Goal: Information Seeking & Learning: Understand process/instructions

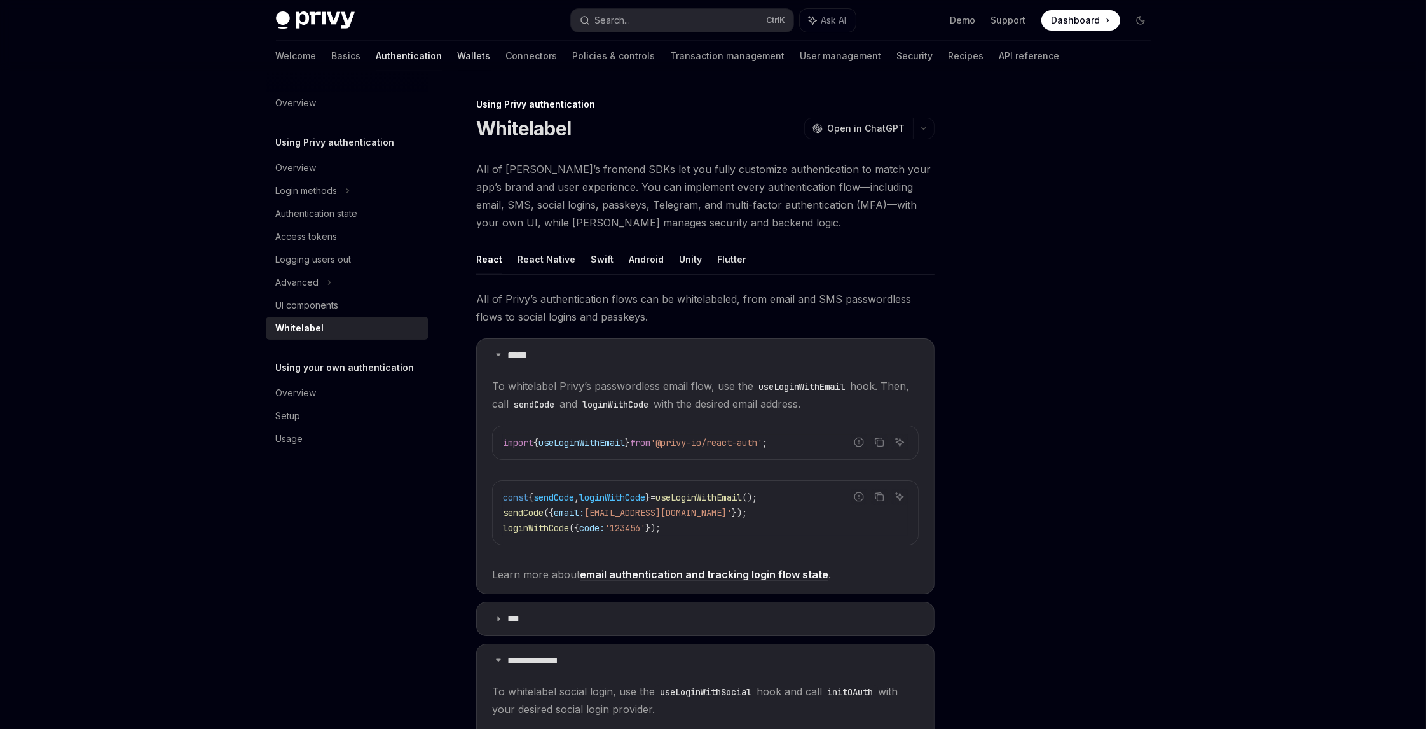
click at [458, 62] on link "Wallets" at bounding box center [474, 56] width 33 height 31
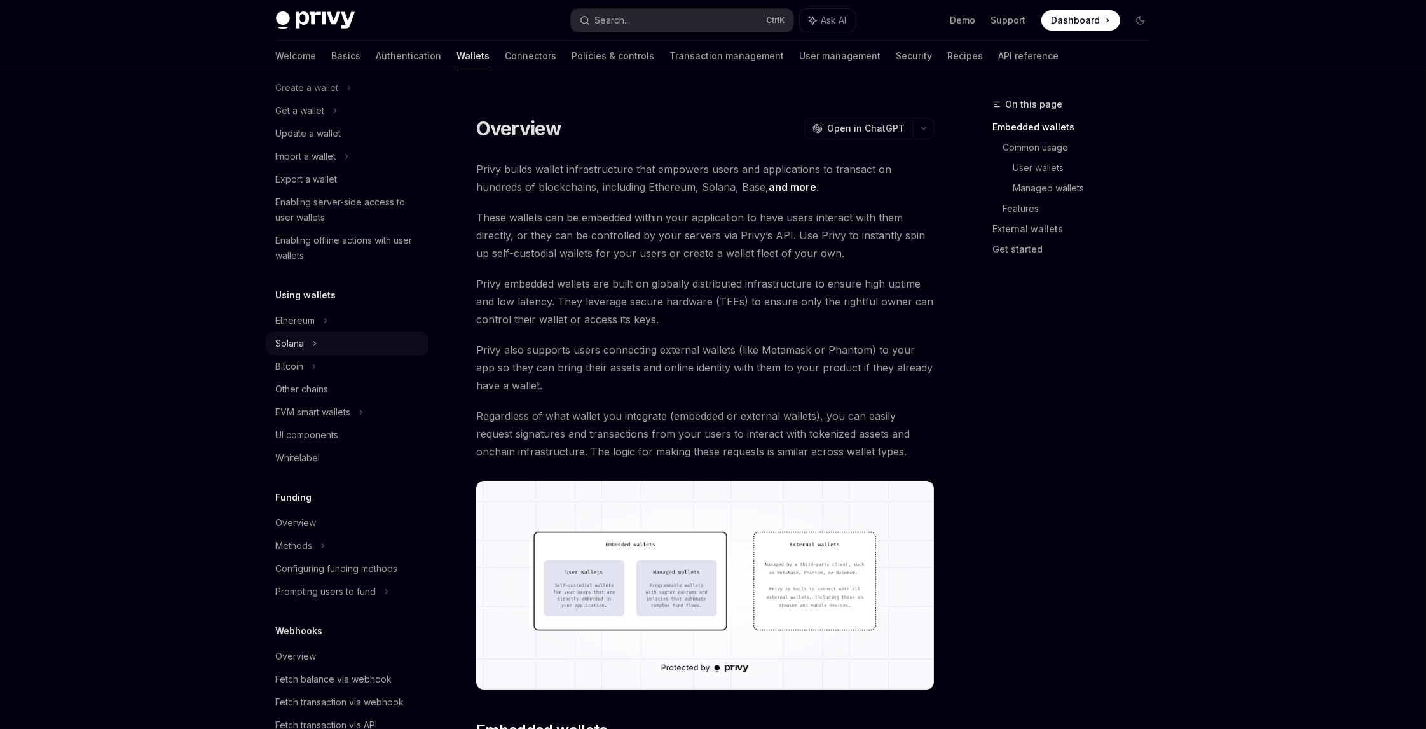
scroll to position [127, 0]
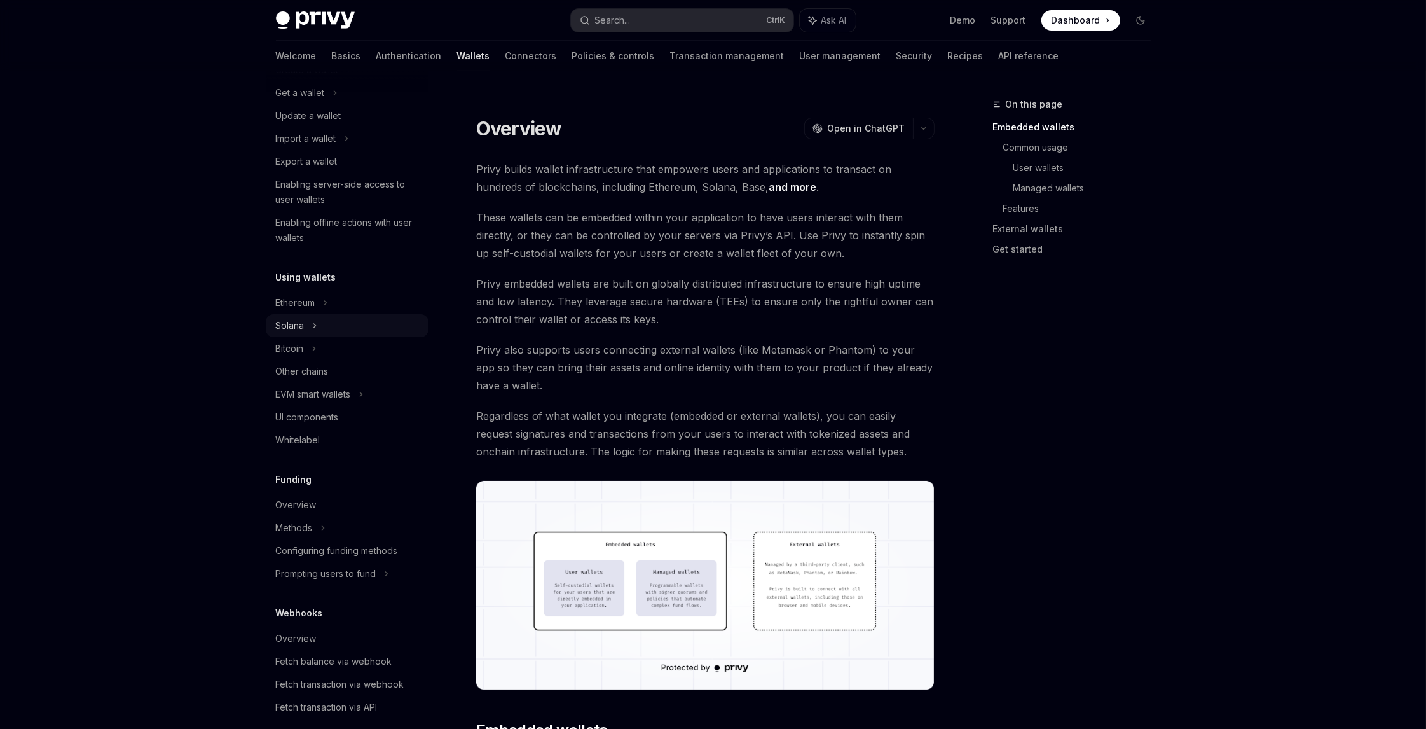
click at [331, 331] on div "Solana" at bounding box center [347, 325] width 163 height 23
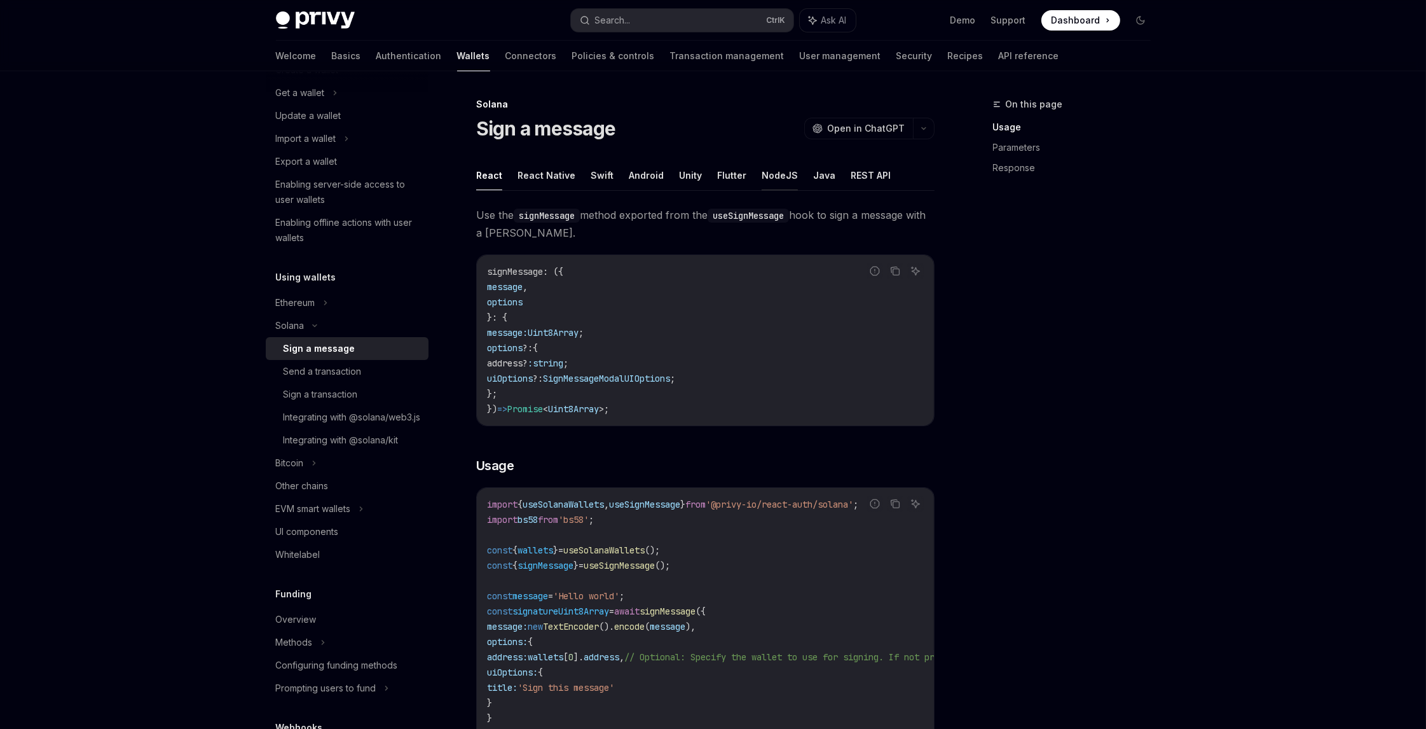
click at [782, 172] on button "NodeJS" at bounding box center [780, 175] width 36 height 30
type textarea "*"
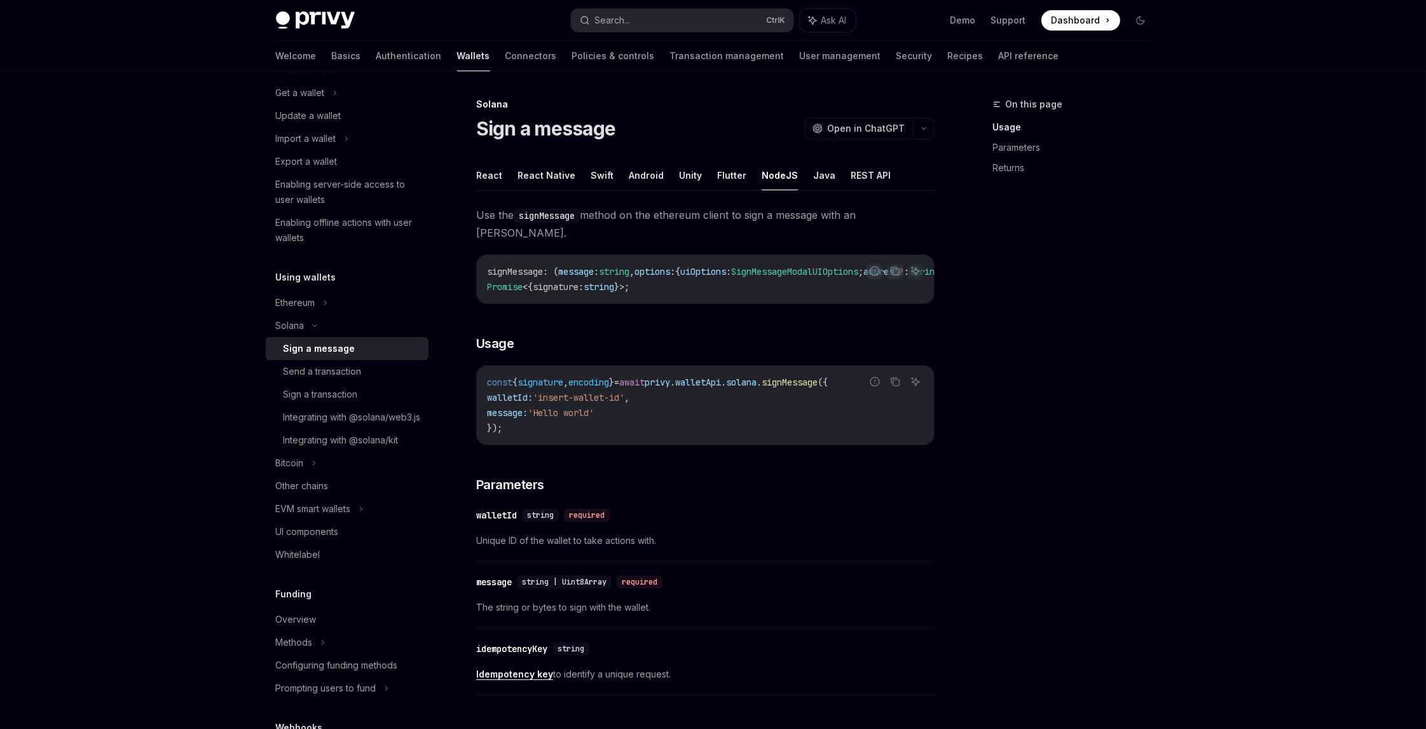
click at [1052, 322] on div "On this page Usage Parameters Returns" at bounding box center [1064, 413] width 193 height 632
drag, startPoint x: 1058, startPoint y: 219, endPoint x: 1065, endPoint y: 200, distance: 20.9
click at [1058, 217] on div "On this page Usage Parameters Returns" at bounding box center [1064, 413] width 193 height 632
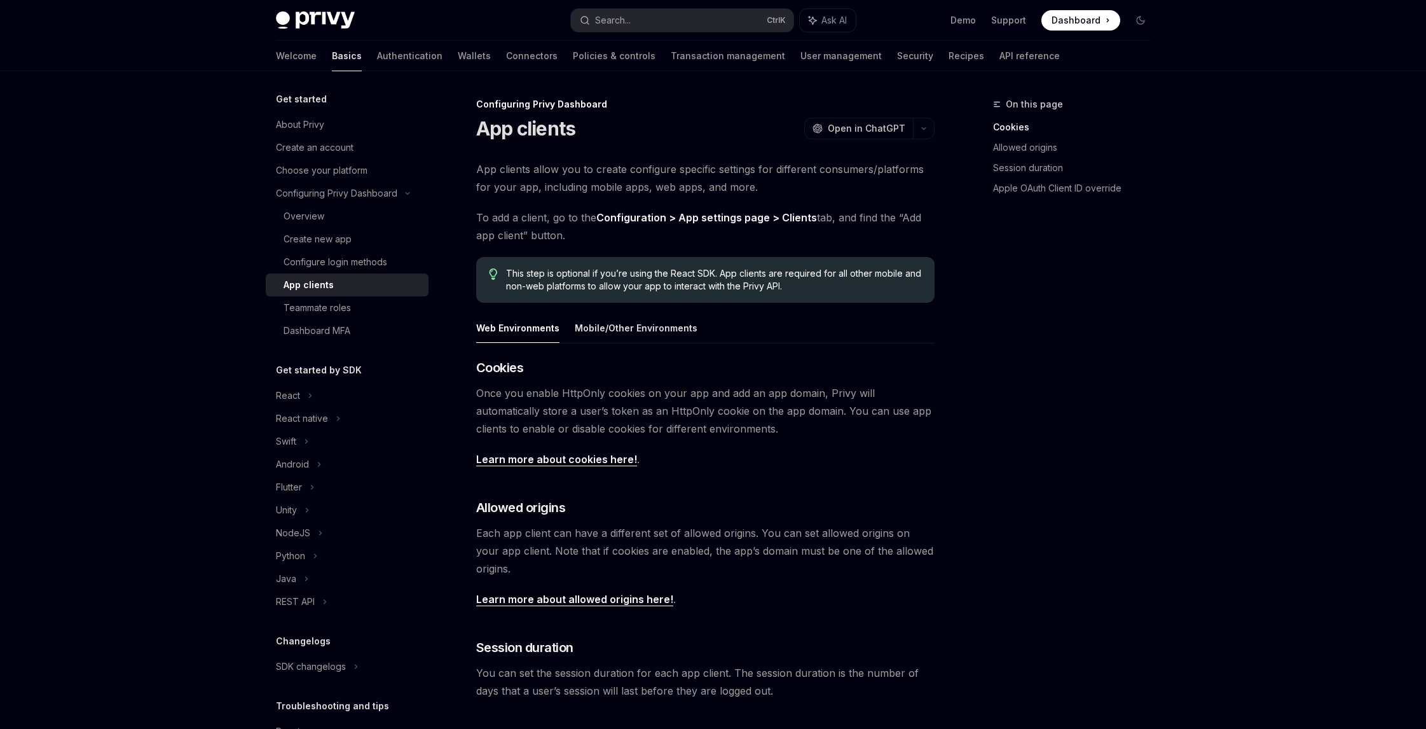
scroll to position [287, 0]
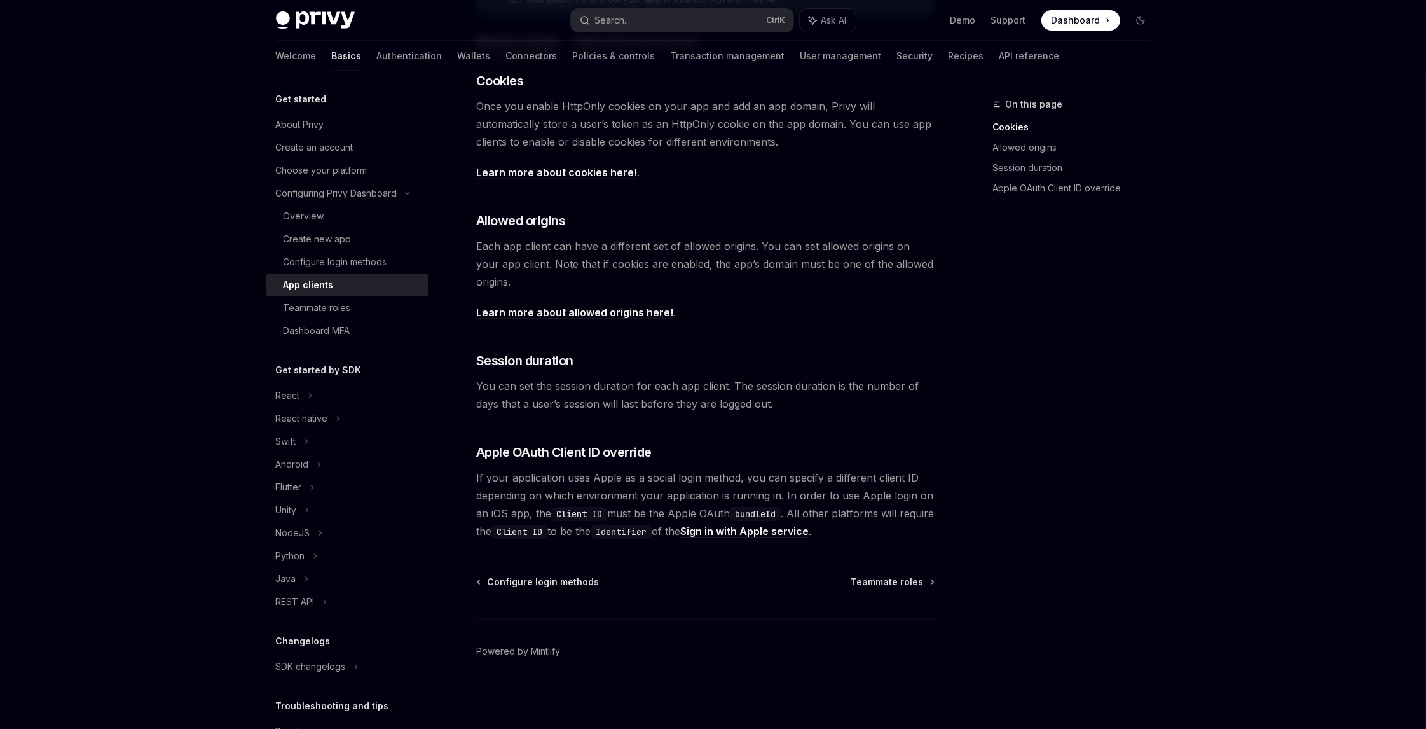
click at [1249, 114] on div "Privy Docs home page Search... Ctrl K Ask AI Demo Support Dashboard Dashboard S…" at bounding box center [713, 220] width 1426 height 1015
